Goal: Information Seeking & Learning: Learn about a topic

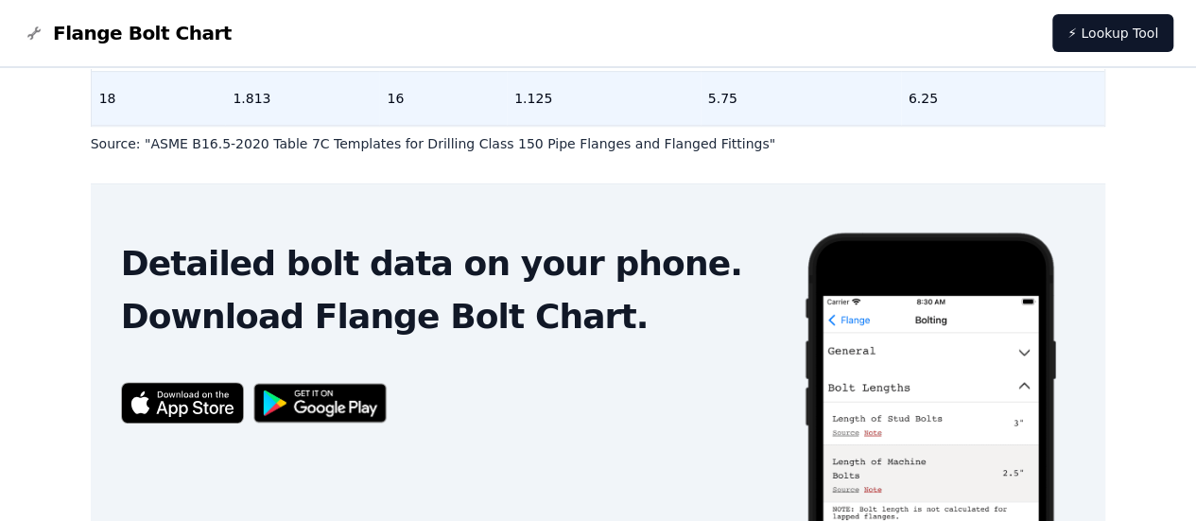
scroll to position [567, 0]
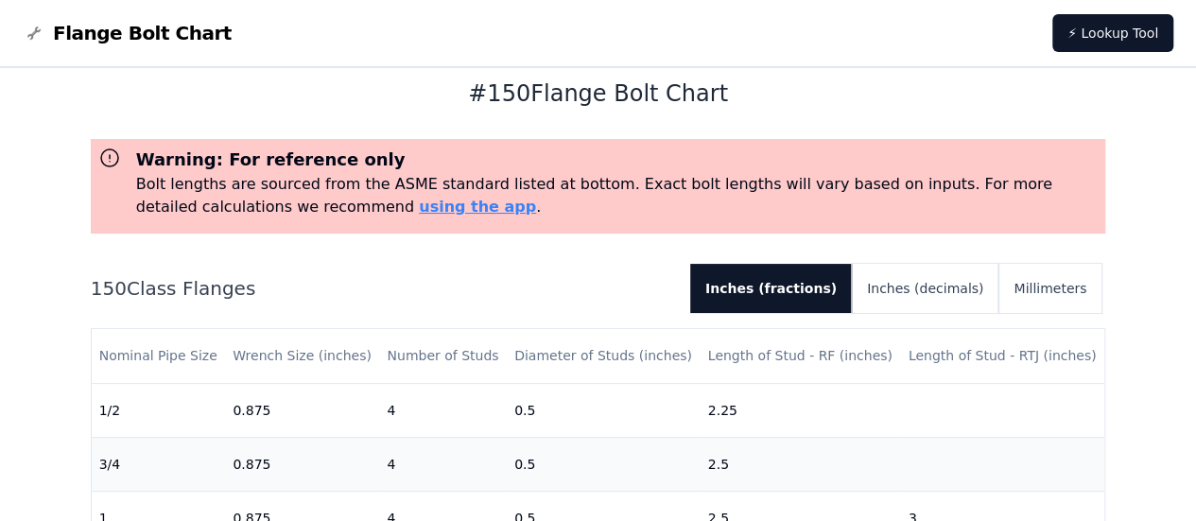
scroll to position [26, 0]
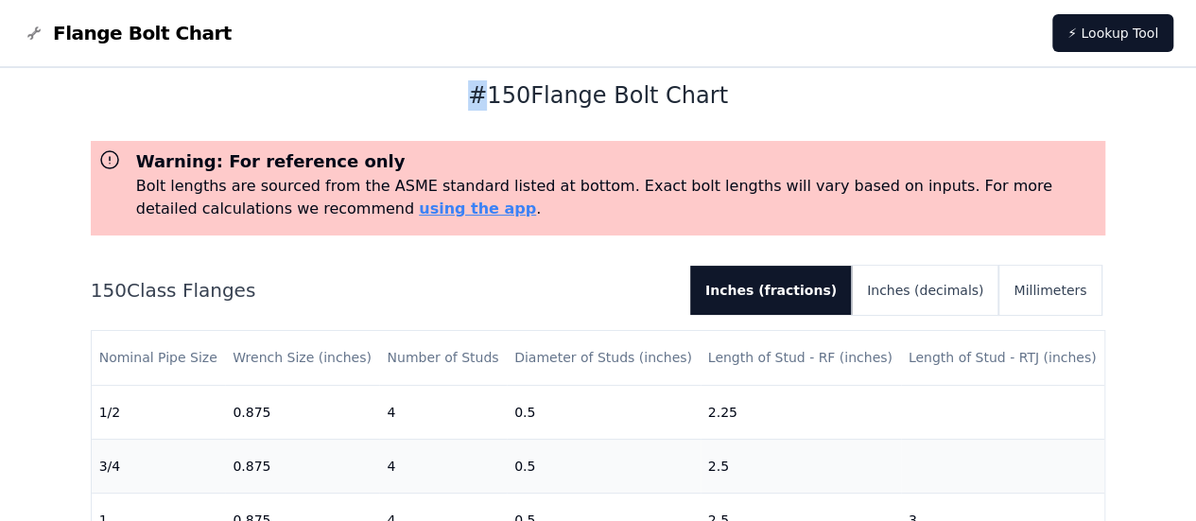
drag, startPoint x: 492, startPoint y: 96, endPoint x: 467, endPoint y: 94, distance: 24.8
click at [467, 94] on h1 "# 150 Flange Bolt Chart" at bounding box center [599, 95] width 1016 height 30
copy h1 "#"
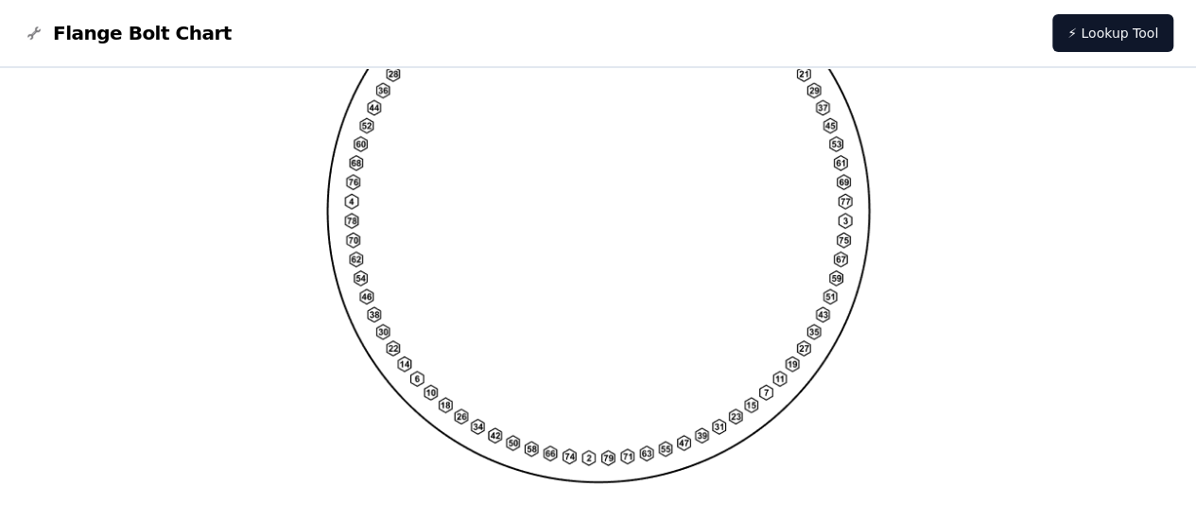
scroll to position [1741, 0]
